Goal: Information Seeking & Learning: Check status

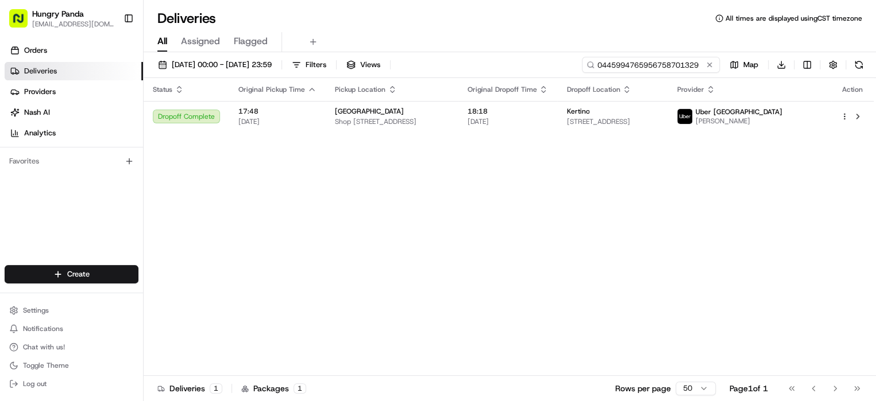
click at [641, 65] on input "0445994765956758701329" at bounding box center [651, 65] width 138 height 16
paste input "054935175857794261592"
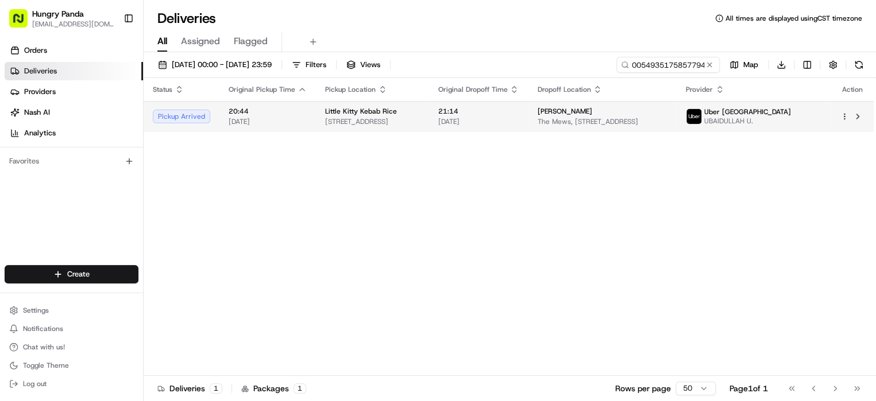
click at [667, 119] on div "[PERSON_NAME] The Mews, [STREET_ADDRESS]" at bounding box center [602, 117] width 130 height 20
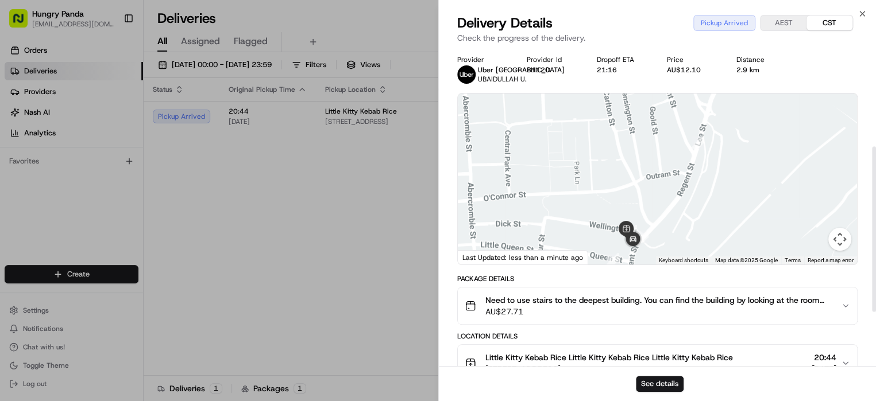
scroll to position [293, 0]
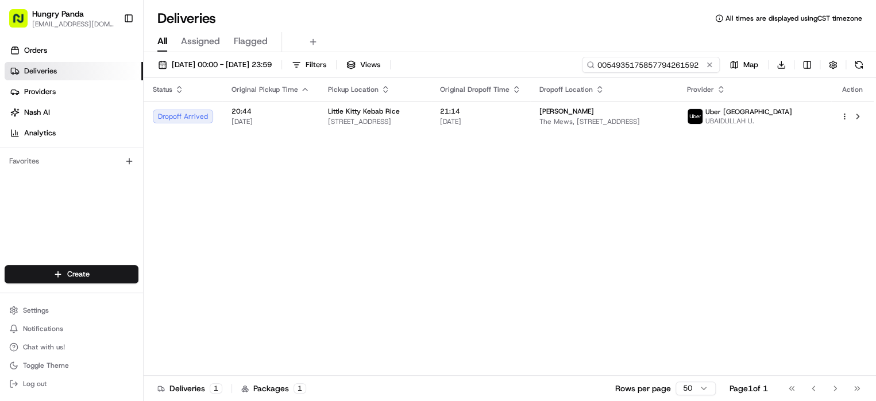
click at [676, 67] on input "0054935175857794261592" at bounding box center [651, 65] width 138 height 16
paste input "26469197051527064881"
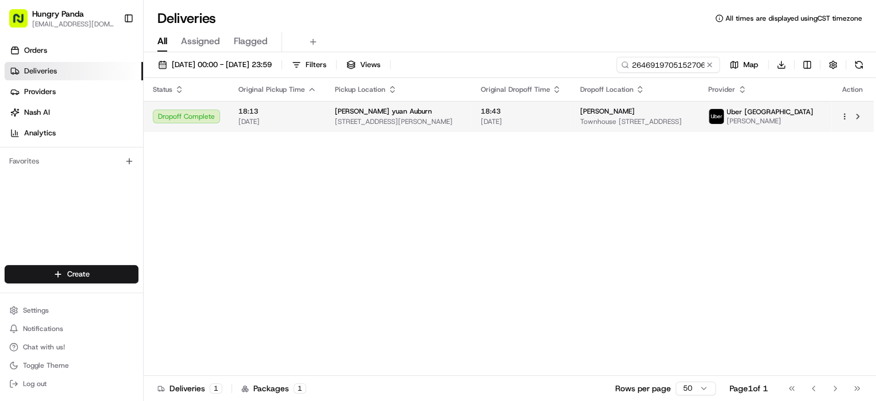
click at [690, 122] on span "Townhouse [STREET_ADDRESS]" at bounding box center [634, 121] width 110 height 9
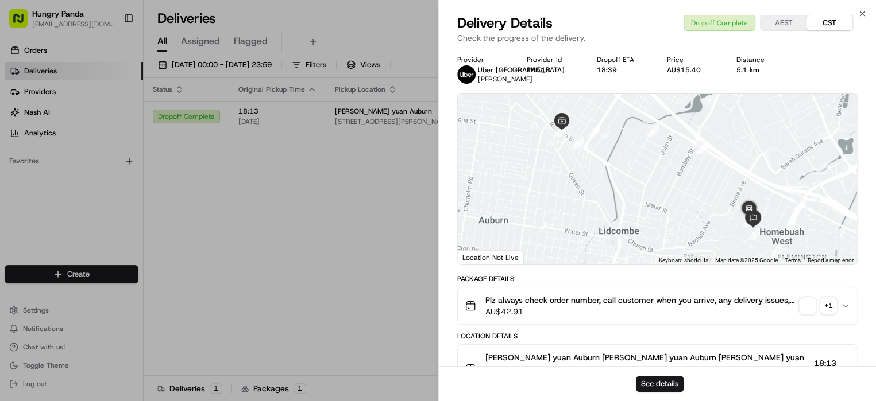
click at [827, 304] on div "+ 1" at bounding box center [828, 306] width 16 height 16
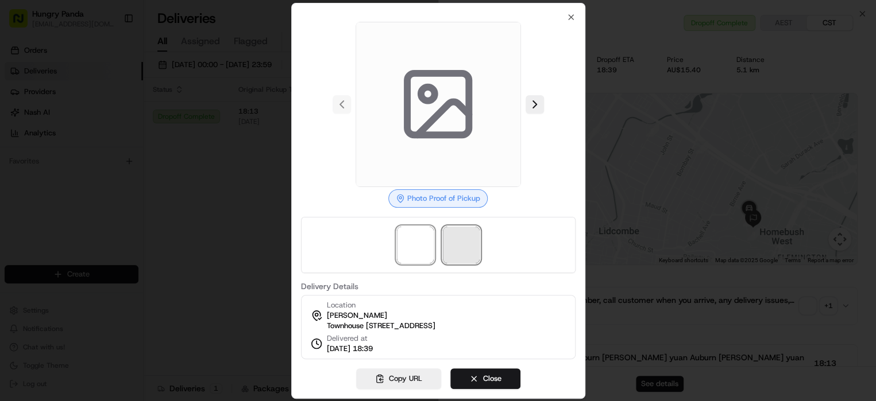
click at [456, 227] on span at bounding box center [461, 245] width 37 height 37
drag, startPoint x: 479, startPoint y: 374, endPoint x: 481, endPoint y: 381, distance: 6.5
click at [480, 374] on div "Photo Proof of Delivery Delivery Details Location [PERSON_NAME][GEOGRAPHIC_DATA…" at bounding box center [438, 201] width 294 height 396
click at [483, 383] on button "Close" at bounding box center [485, 379] width 70 height 21
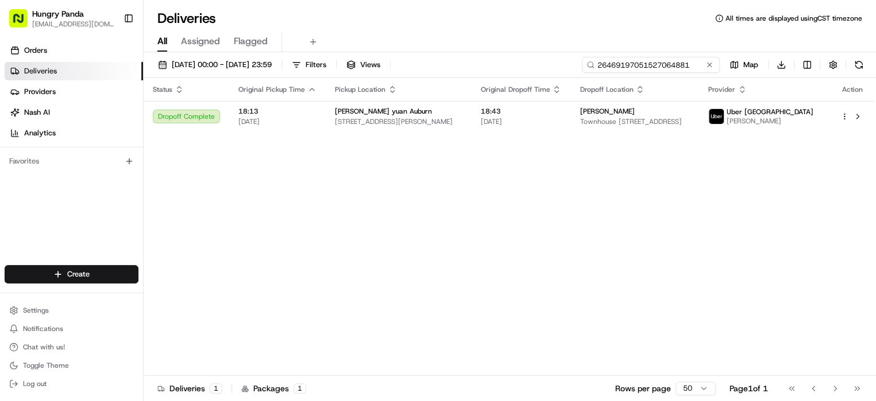
click at [657, 67] on input "26469197051527064881" at bounding box center [651, 65] width 138 height 16
click at [654, 62] on input "26469197051527064881" at bounding box center [651, 65] width 138 height 16
paste input "5555939635352760401970"
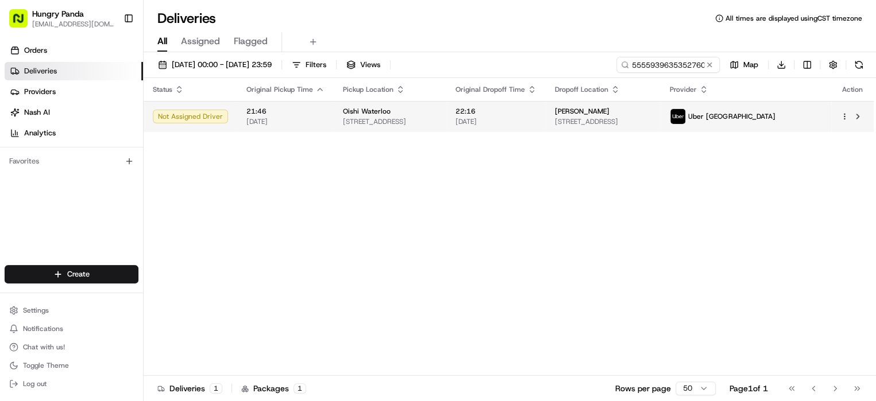
click at [651, 121] on span "[STREET_ADDRESS]" at bounding box center [603, 121] width 96 height 9
click at [525, 105] on td "22:16 [DATE]" at bounding box center [495, 116] width 99 height 31
click at [651, 107] on div "[PERSON_NAME]" at bounding box center [603, 111] width 96 height 9
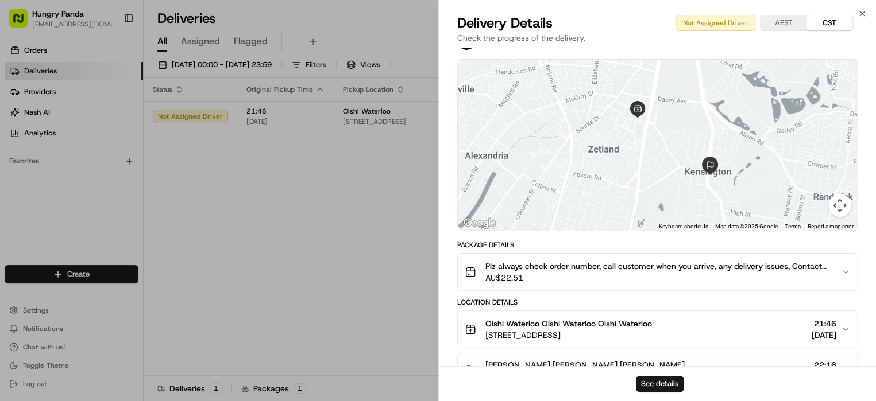
scroll to position [147, 0]
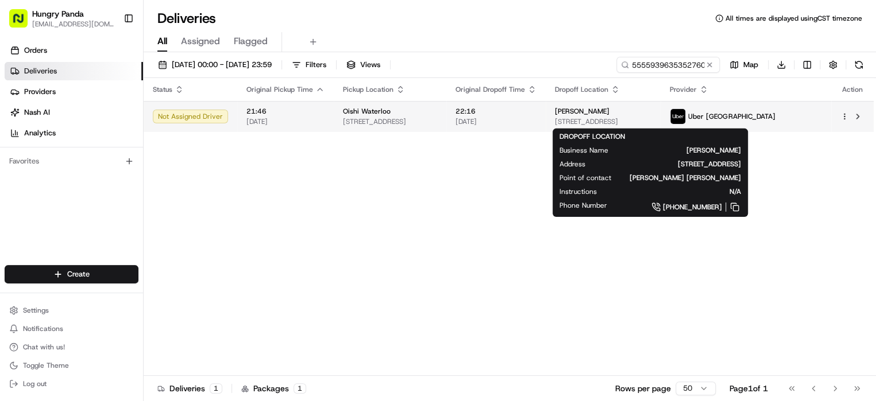
click at [651, 117] on span "[STREET_ADDRESS]" at bounding box center [603, 121] width 96 height 9
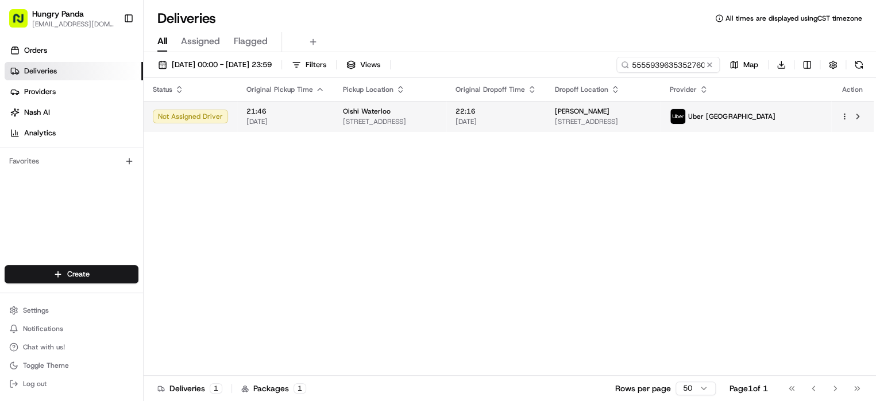
click at [651, 116] on div "[PERSON_NAME] [STREET_ADDRESS]" at bounding box center [603, 117] width 96 height 20
click at [651, 113] on div "[PERSON_NAME]" at bounding box center [603, 111] width 96 height 9
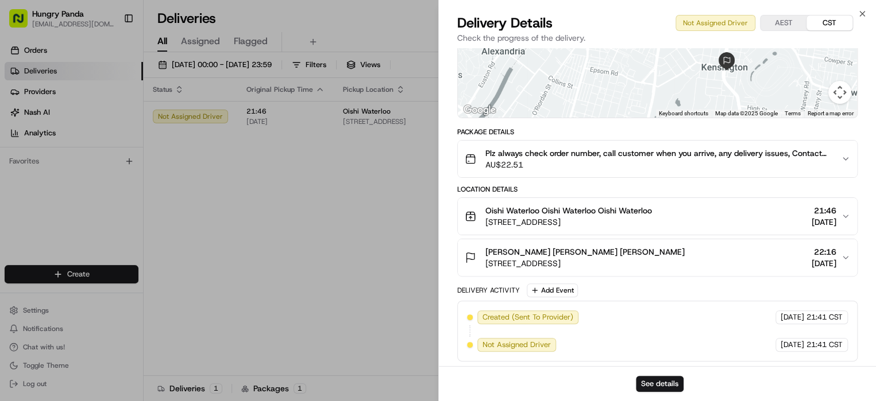
drag, startPoint x: 455, startPoint y: 234, endPoint x: 447, endPoint y: 235, distance: 8.1
click at [449, 235] on div "Provider Uber Australia - Provider Id 3BED8 Dropoff ETA 22:01 Price AU$11.00 Di…" at bounding box center [658, 134] width 438 height 467
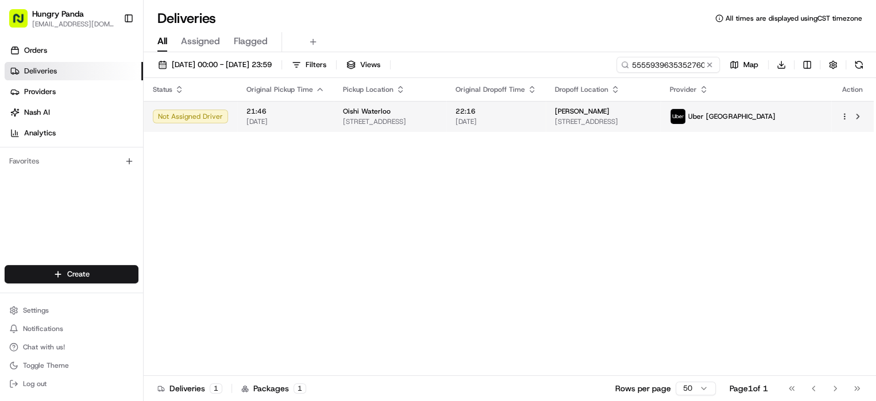
click at [784, 125] on td "Uber [GEOGRAPHIC_DATA]" at bounding box center [745, 116] width 171 height 31
click at [609, 112] on span "[PERSON_NAME]" at bounding box center [582, 111] width 55 height 9
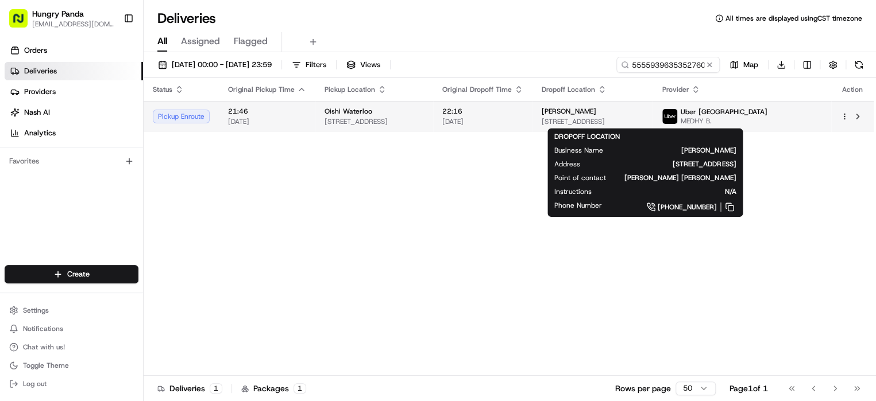
click at [643, 117] on span "[STREET_ADDRESS]" at bounding box center [593, 121] width 102 height 9
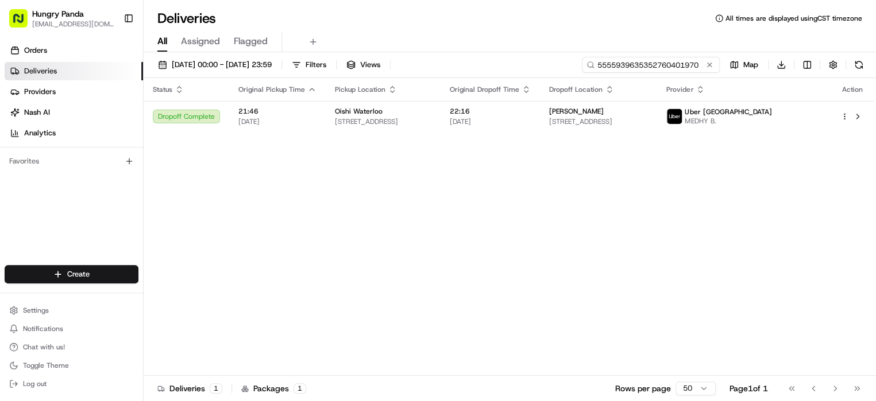
click at [678, 61] on input "5555939635352760401970" at bounding box center [651, 65] width 138 height 16
paste input "6957954395157785871901"
type input "6957954395157785871901"
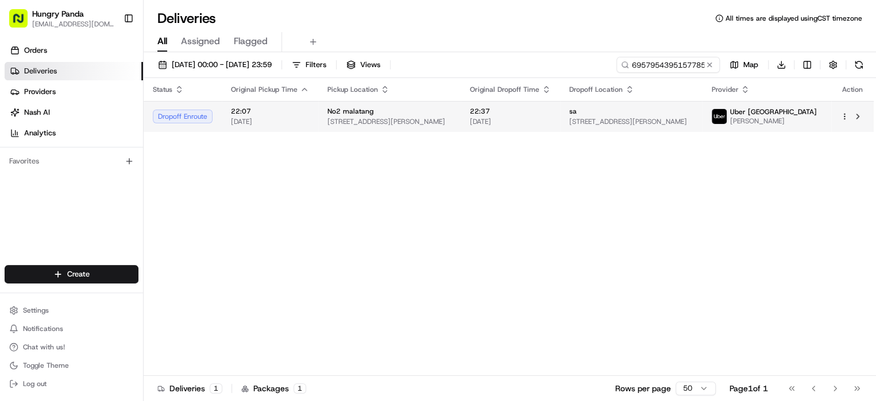
click at [693, 107] on div "sa" at bounding box center [631, 111] width 124 height 9
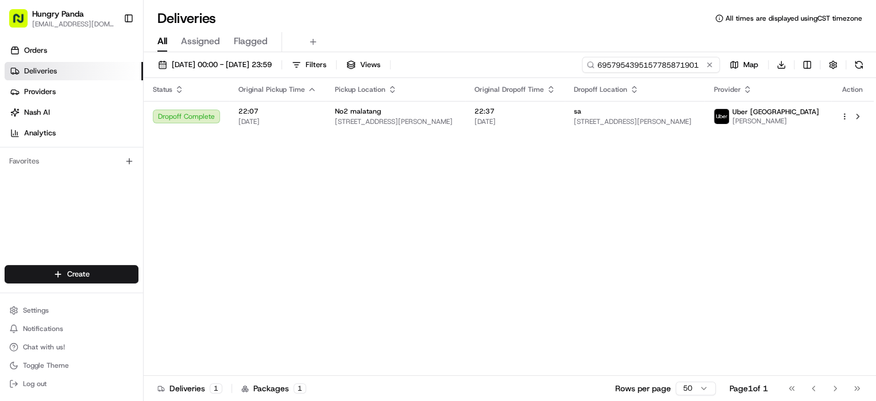
click at [660, 67] on input "6957954395157785871901" at bounding box center [651, 65] width 138 height 16
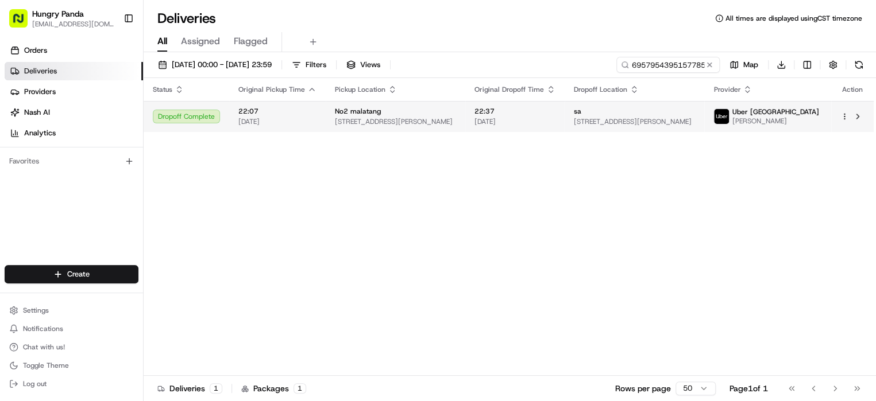
click at [695, 121] on span "[STREET_ADDRESS][PERSON_NAME]" at bounding box center [634, 121] width 121 height 9
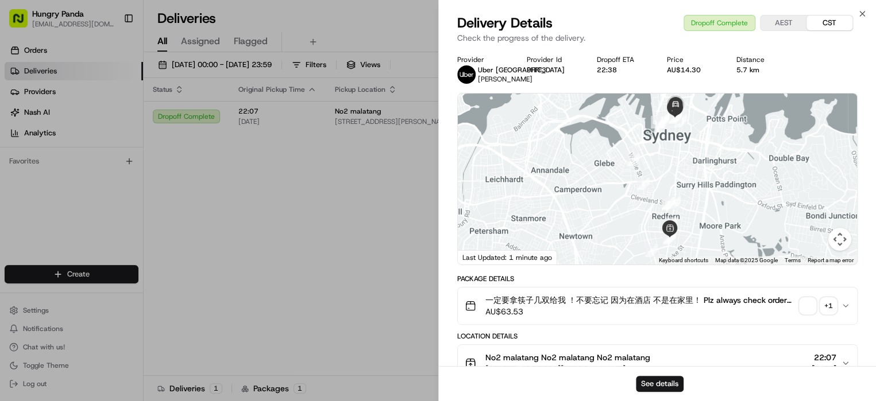
click at [834, 306] on div "一定要拿筷子几双给我 ！不要忘记 因为在酒店 不是在家里！ Plz always check order number, call customer when…" at bounding box center [653, 306] width 377 height 23
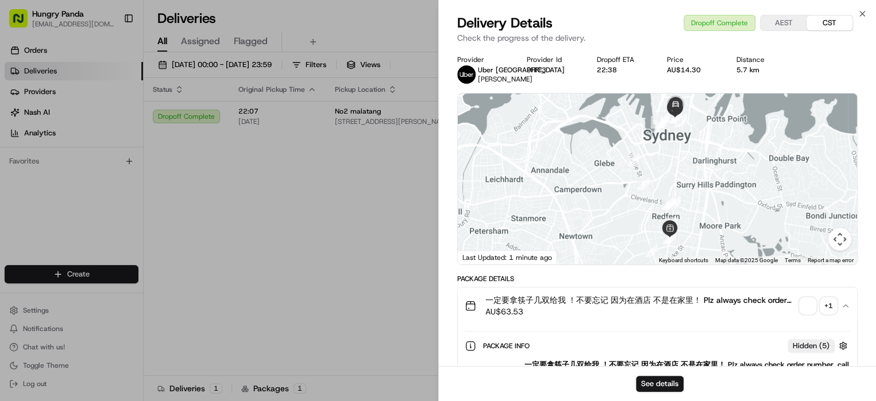
click at [829, 309] on div "+ 1" at bounding box center [828, 306] width 16 height 16
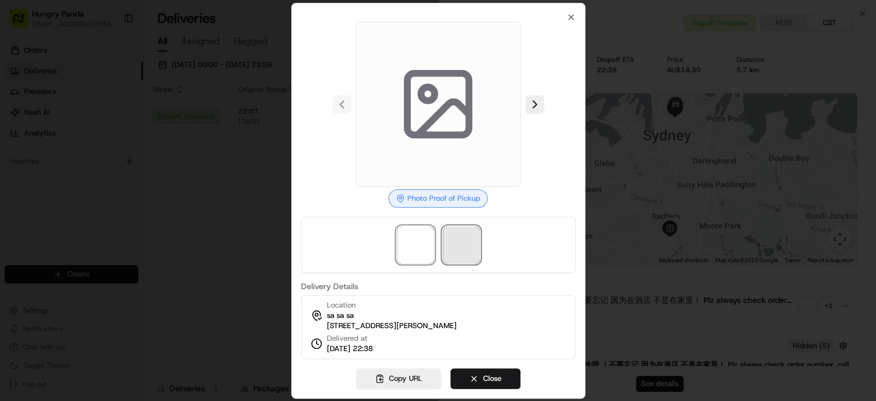
click at [463, 242] on span at bounding box center [461, 245] width 37 height 37
click at [204, 180] on div at bounding box center [438, 200] width 876 height 401
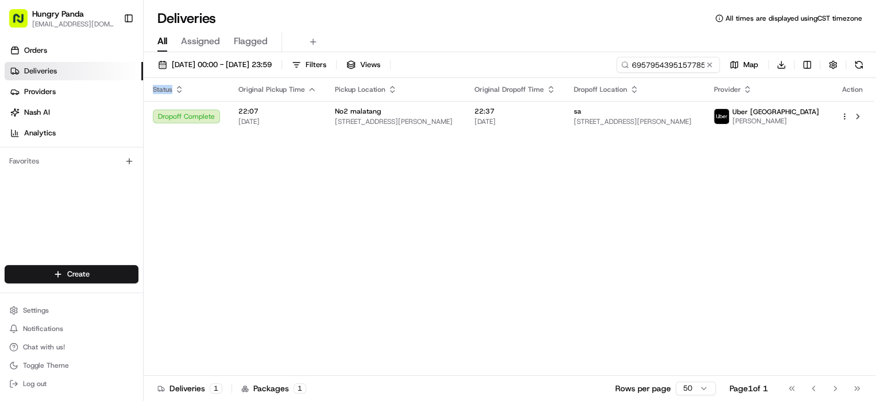
click at [238, 181] on div "Status Original Pickup Time Pickup Location Original Dropoff Time Dropoff Locat…" at bounding box center [509, 227] width 730 height 298
click at [692, 66] on input "6957954395157785871901" at bounding box center [651, 65] width 138 height 16
drag, startPoint x: 649, startPoint y: 74, endPoint x: 652, endPoint y: 66, distance: 8.5
click at [652, 66] on input "6957954395157785871901" at bounding box center [651, 65] width 138 height 16
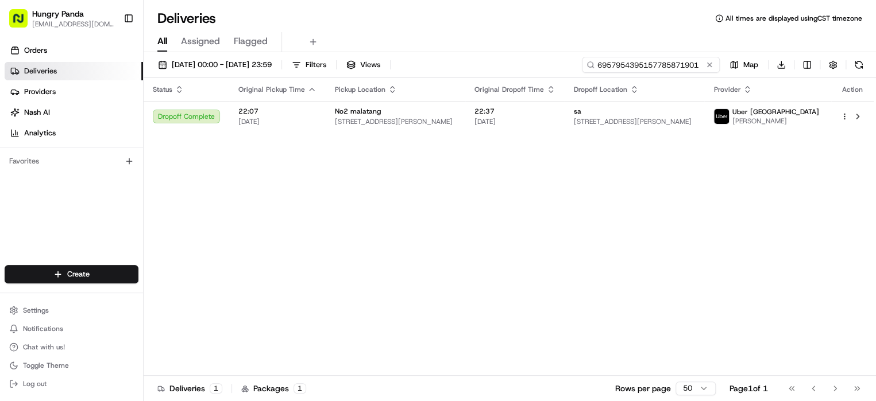
click at [652, 66] on input "6957954395157785871901" at bounding box center [651, 65] width 138 height 16
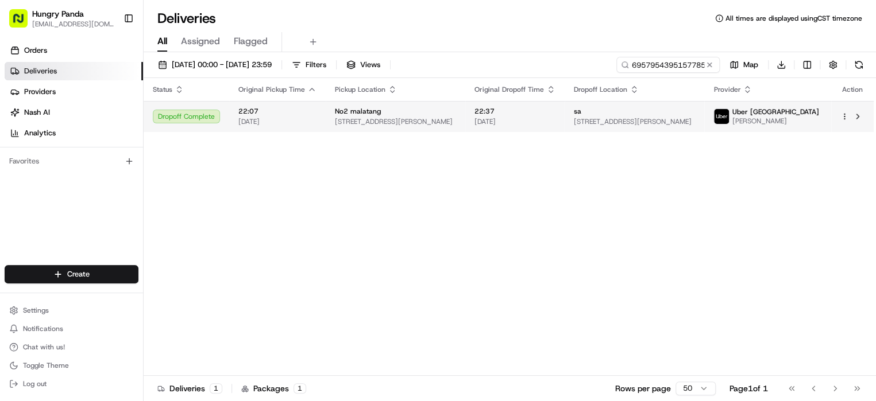
click at [652, 126] on span "[STREET_ADDRESS][PERSON_NAME]" at bounding box center [634, 121] width 121 height 9
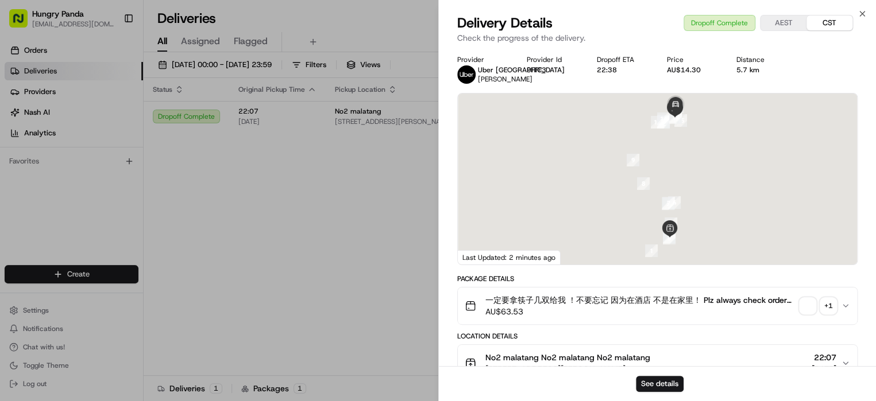
click at [821, 311] on div "+ 1" at bounding box center [828, 306] width 16 height 16
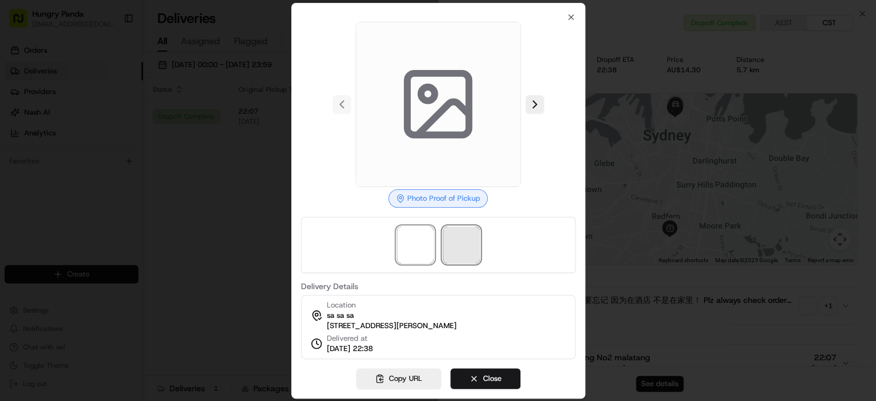
click at [457, 240] on span at bounding box center [461, 245] width 37 height 37
